Goal: Complete application form

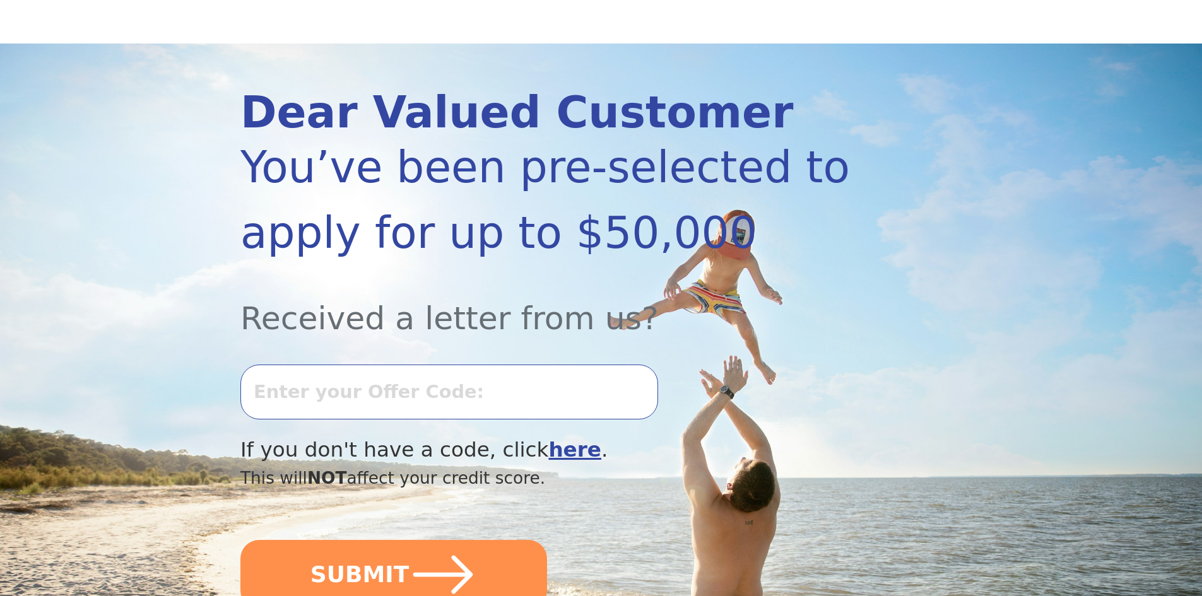
scroll to position [126, 0]
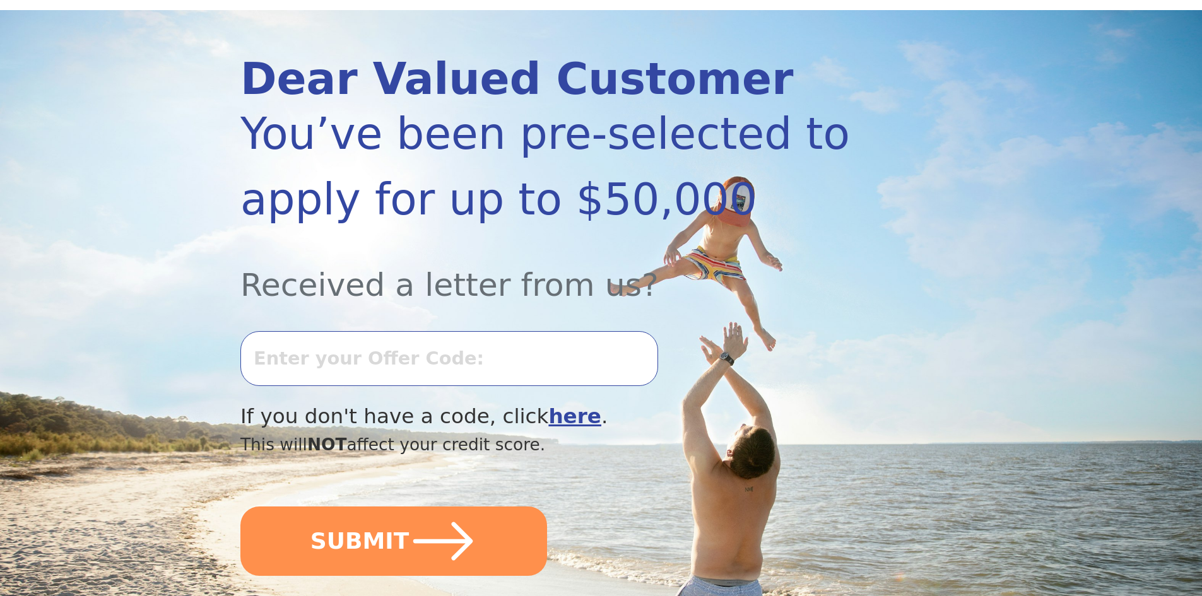
click at [352, 365] on input "text" at bounding box center [449, 358] width 418 height 54
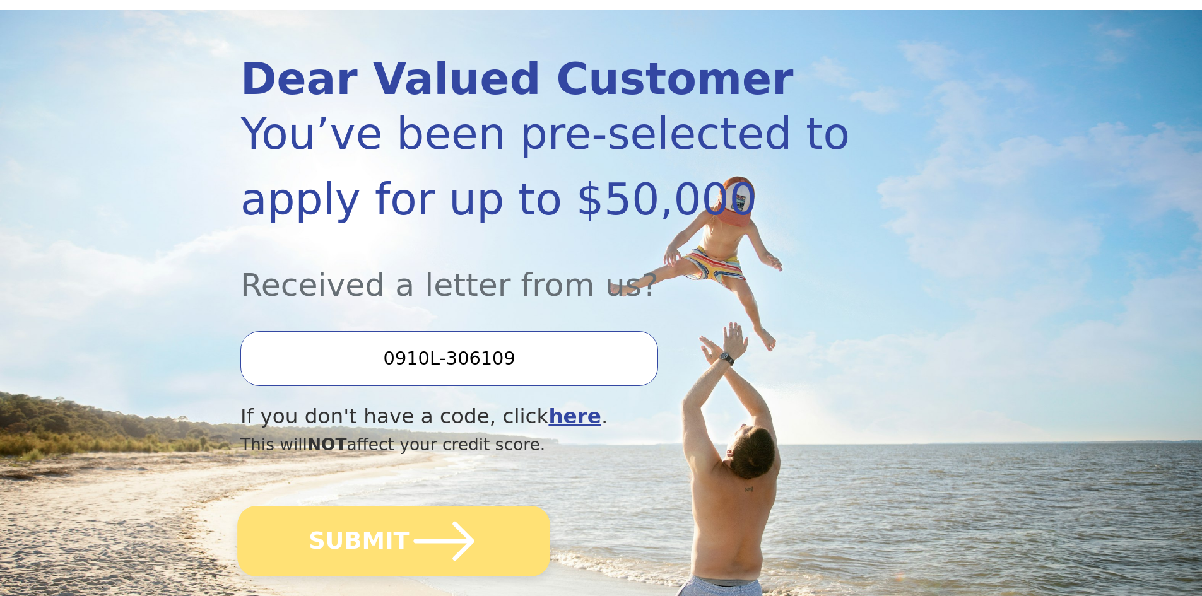
type input "0910L-306109"
click at [394, 559] on button "SUBMIT" at bounding box center [393, 541] width 313 height 71
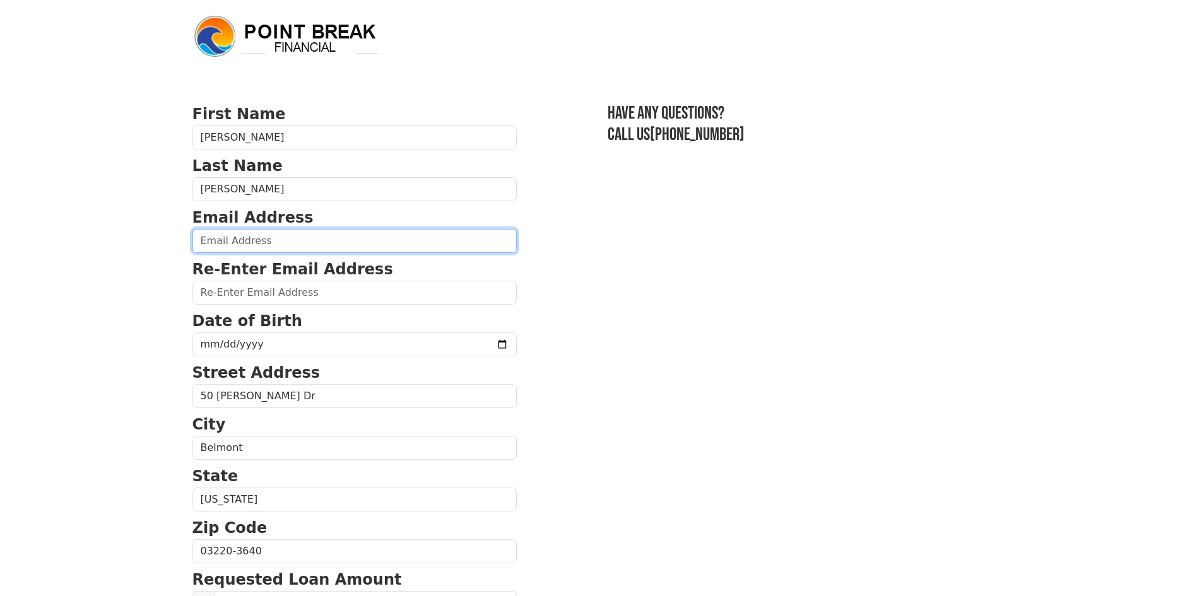
click at [231, 244] on input "email" at bounding box center [354, 241] width 324 height 24
type input "[EMAIL_ADDRESS][DOMAIN_NAME]"
type input "[PHONE_NUMBER]"
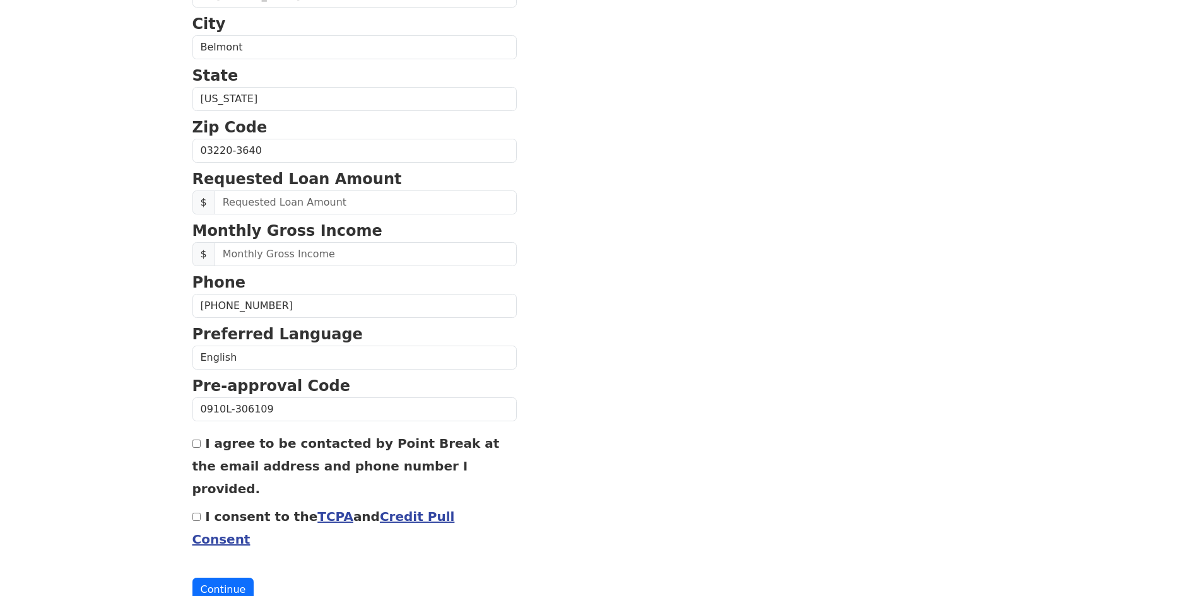
scroll to position [408, 0]
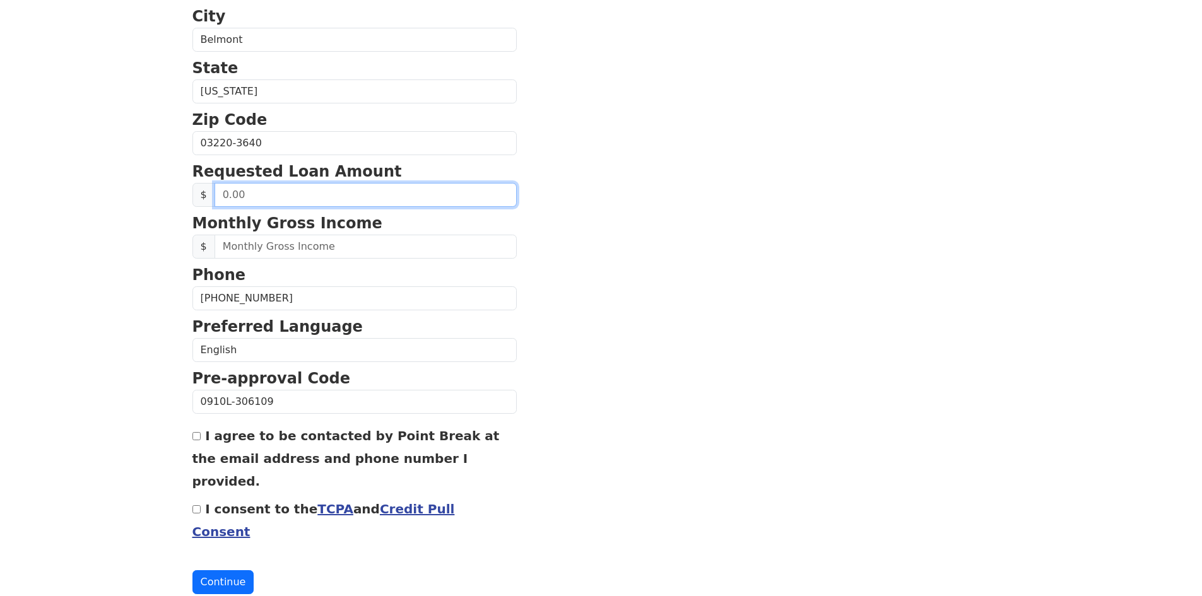
click at [260, 196] on input "text" at bounding box center [366, 195] width 302 height 24
type input "50,000.00"
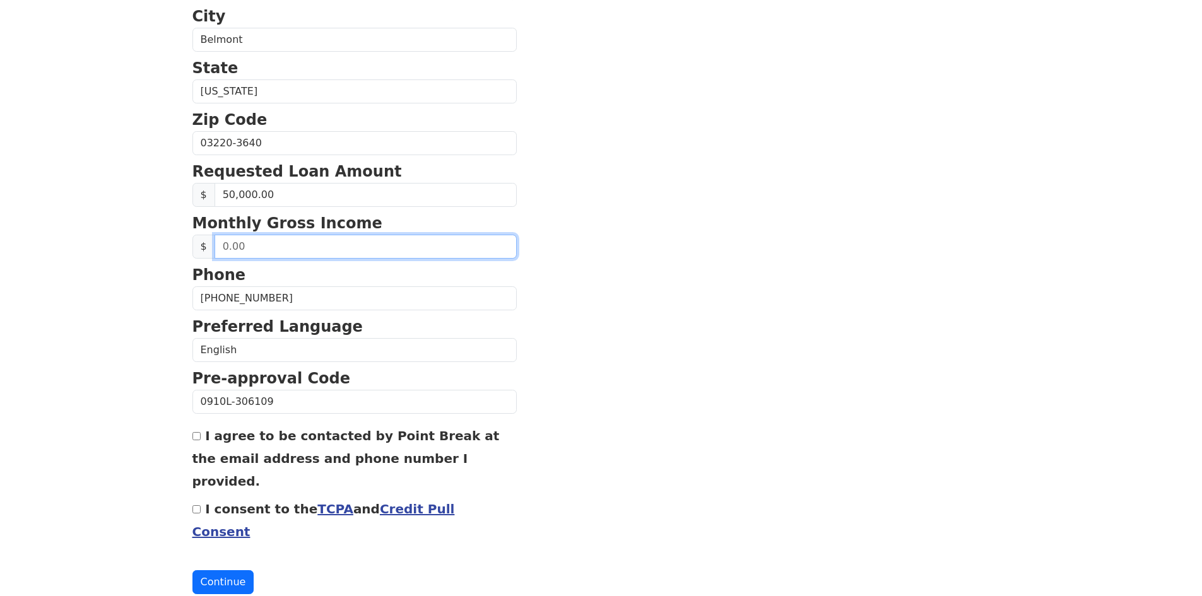
click at [238, 247] on input "text" at bounding box center [366, 247] width 302 height 24
type input "300,000.00"
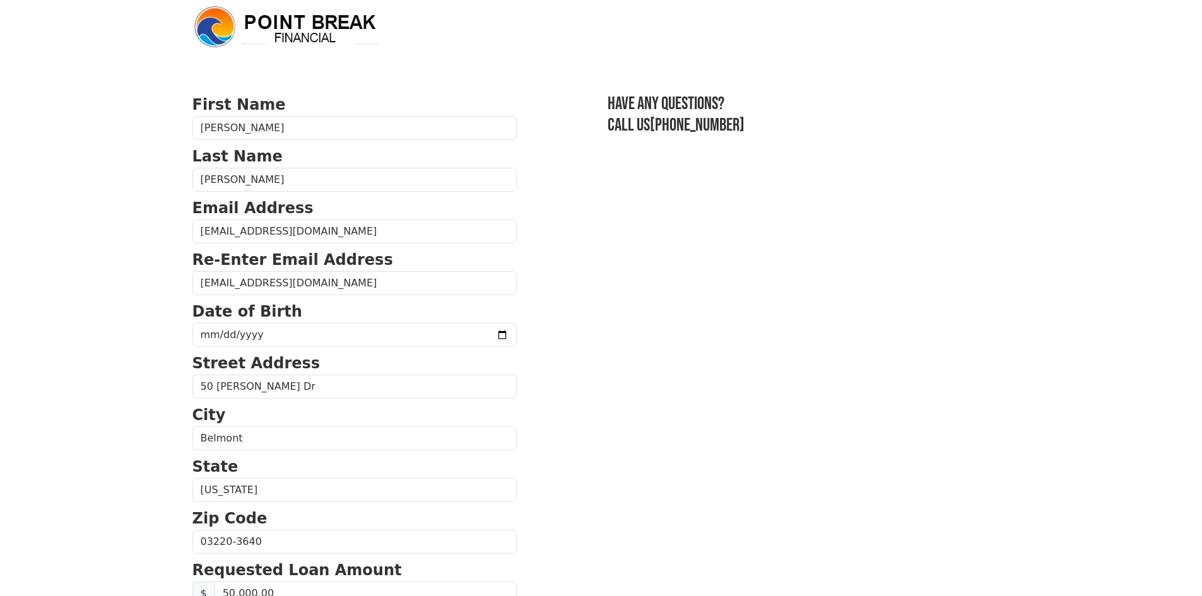
scroll to position [0, 0]
